Goal: Information Seeking & Learning: Get advice/opinions

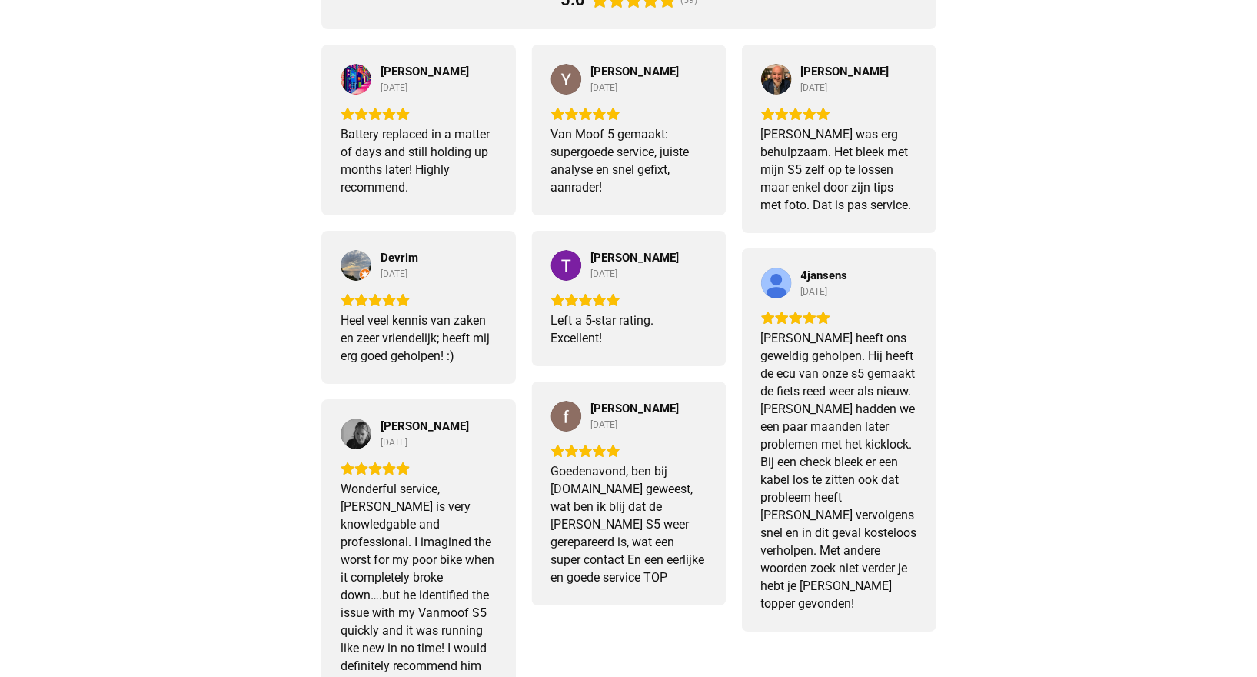
scroll to position [1384, 0]
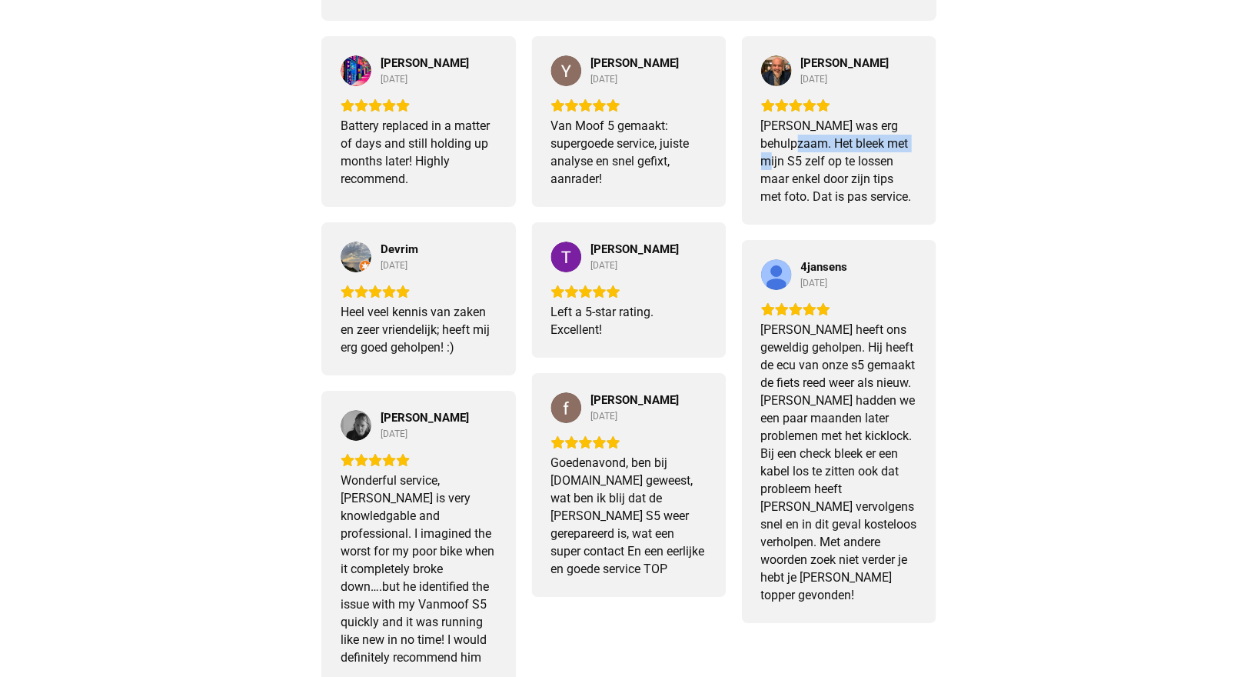
drag, startPoint x: 765, startPoint y: 143, endPoint x: 882, endPoint y: 144, distance: 116.9
click at [882, 144] on div "[PERSON_NAME] was erg behulpzaam. Het bleek met mijn S5 zelf op te lossen maar …" at bounding box center [839, 161] width 156 height 88
drag, startPoint x: 783, startPoint y: 168, endPoint x: 863, endPoint y: 166, distance: 80.0
click at [861, 165] on div "[PERSON_NAME] was erg behulpzaam. Het bleek met mijn S5 zelf op te lossen maar …" at bounding box center [839, 161] width 156 height 88
drag, startPoint x: 894, startPoint y: 182, endPoint x: 810, endPoint y: 181, distance: 83.8
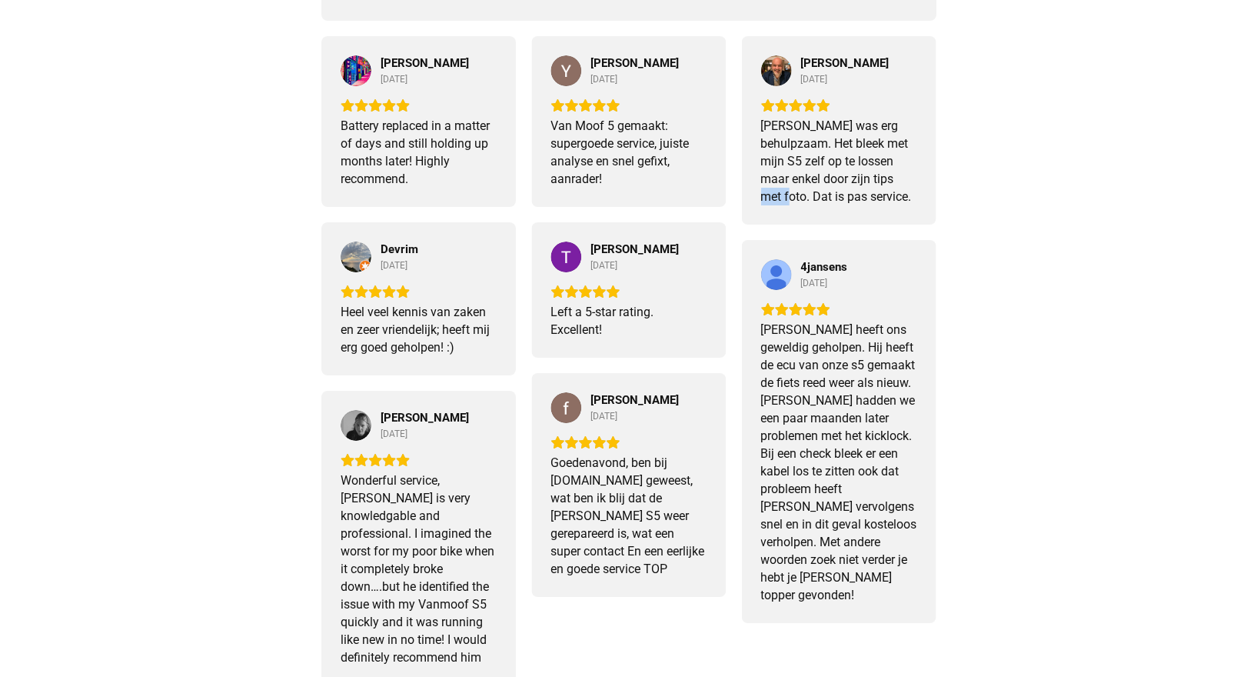
click at [835, 182] on div "[PERSON_NAME] was erg behulpzaam. Het bleek met mijn S5 zelf op te lossen maar …" at bounding box center [839, 161] width 156 height 88
click at [794, 181] on div "[PERSON_NAME] was erg behulpzaam. Het bleek met mijn S5 zelf op te lossen maar …" at bounding box center [839, 161] width 156 height 88
drag, startPoint x: 782, startPoint y: 205, endPoint x: 851, endPoint y: 205, distance: 68.5
click at [843, 202] on div "[PERSON_NAME] was erg behulpzaam. Het bleek met mijn S5 zelf op te lossen maar …" at bounding box center [839, 161] width 156 height 88
drag, startPoint x: 569, startPoint y: 311, endPoint x: 597, endPoint y: 315, distance: 28.1
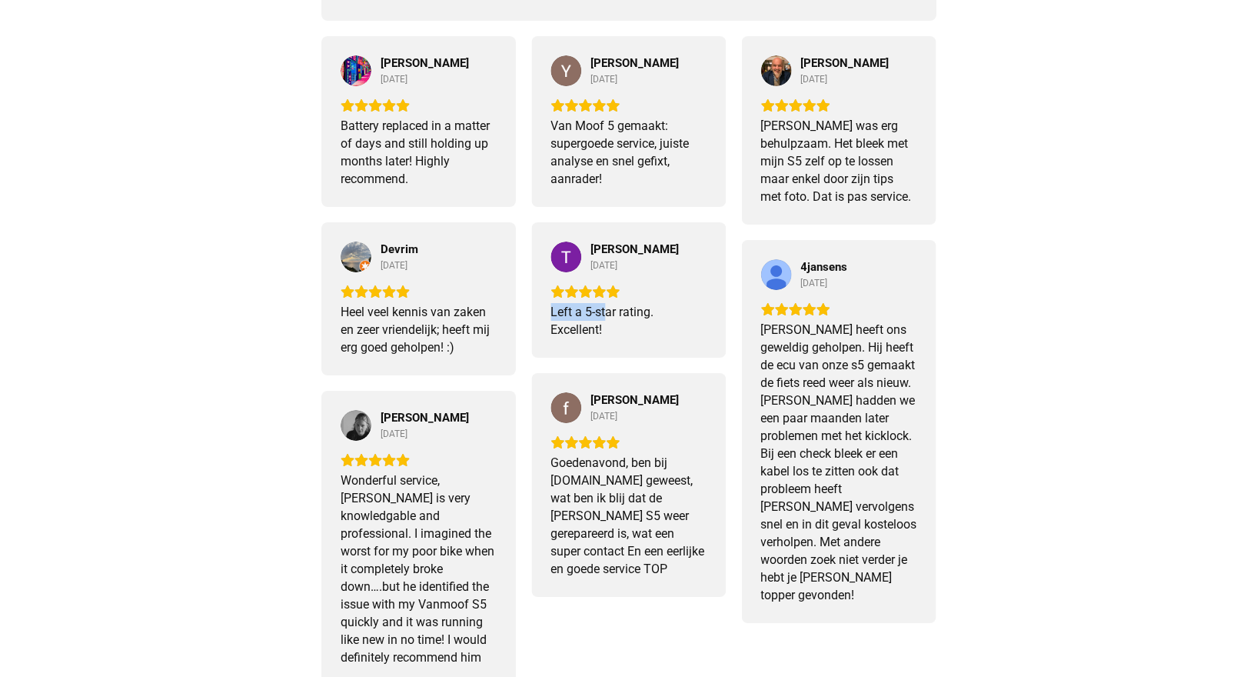
click at [617, 311] on div "Timo Punt [DATE] Left a 5-star rating. Excellent!" at bounding box center [628, 289] width 195 height 135
drag, startPoint x: 376, startPoint y: 321, endPoint x: 429, endPoint y: 332, distance: 54.3
click at [440, 315] on div "Heel veel kennis van zaken en zeer vriendelijk; heeft mij erg goed geholpen! :)" at bounding box center [419, 329] width 156 height 53
drag, startPoint x: 458, startPoint y: 333, endPoint x: 380, endPoint y: 339, distance: 78.7
click at [388, 338] on div "Heel veel kennis van zaken en zeer vriendelijk; heeft mij erg goed geholpen! :)" at bounding box center [419, 329] width 156 height 53
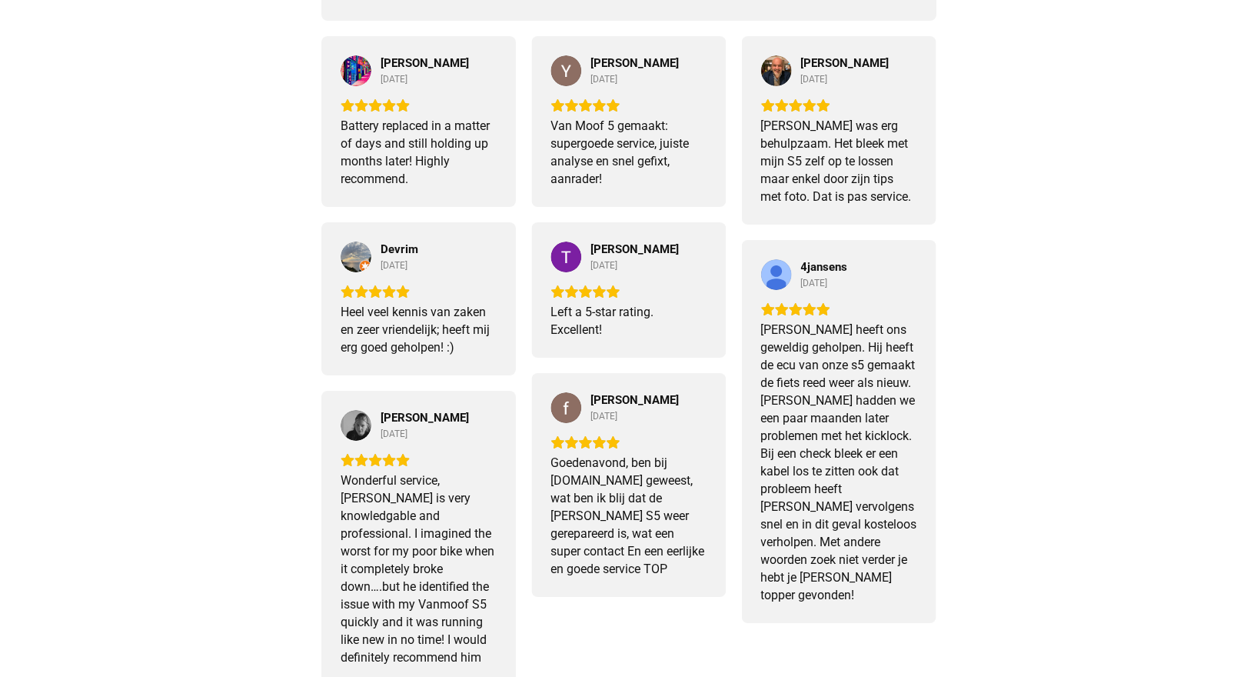
click at [381, 339] on div "Heel veel kennis van zaken en zeer vriendelijk; heeft mij erg goed geholpen! :)" at bounding box center [419, 329] width 156 height 53
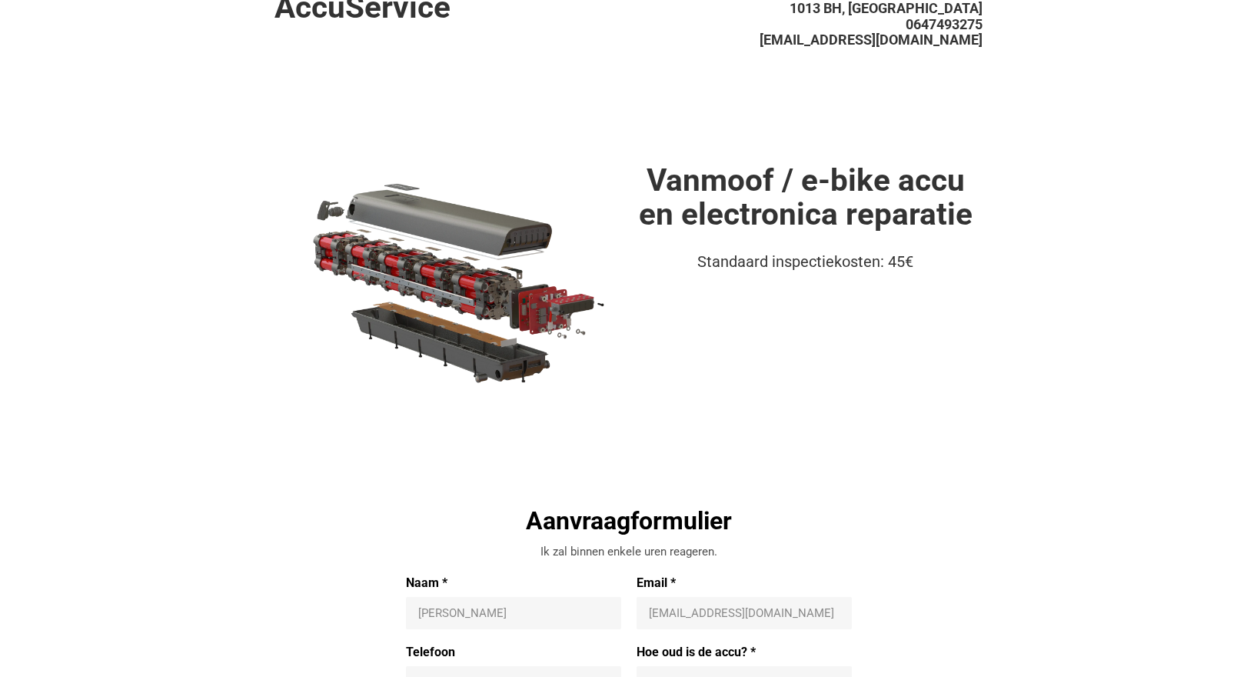
scroll to position [0, 0]
